Goal: Find specific fact: Find specific fact

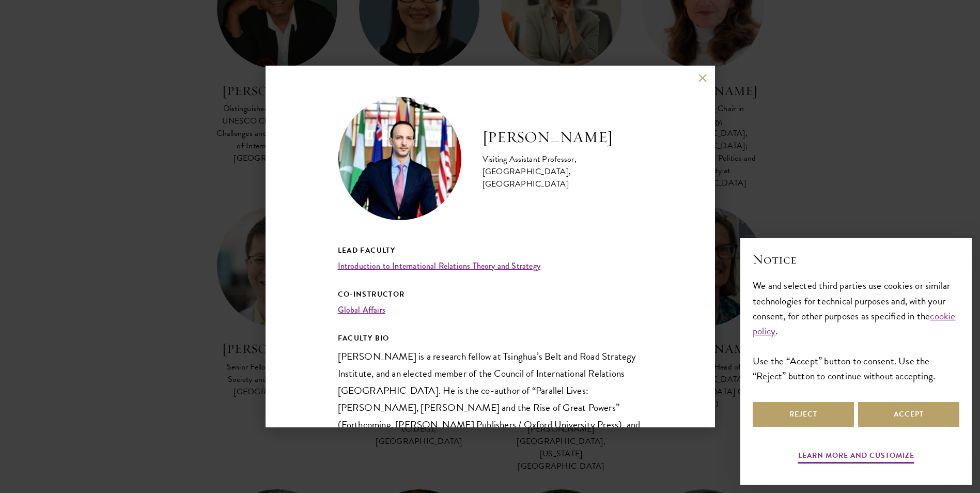
drag, startPoint x: 588, startPoint y: 143, endPoint x: 482, endPoint y: 144, distance: 105.9
click at [482, 144] on h2 "[PERSON_NAME]" at bounding box center [562, 137] width 160 height 21
copy h2 "[PERSON_NAME]"
